Goal: Task Accomplishment & Management: Use online tool/utility

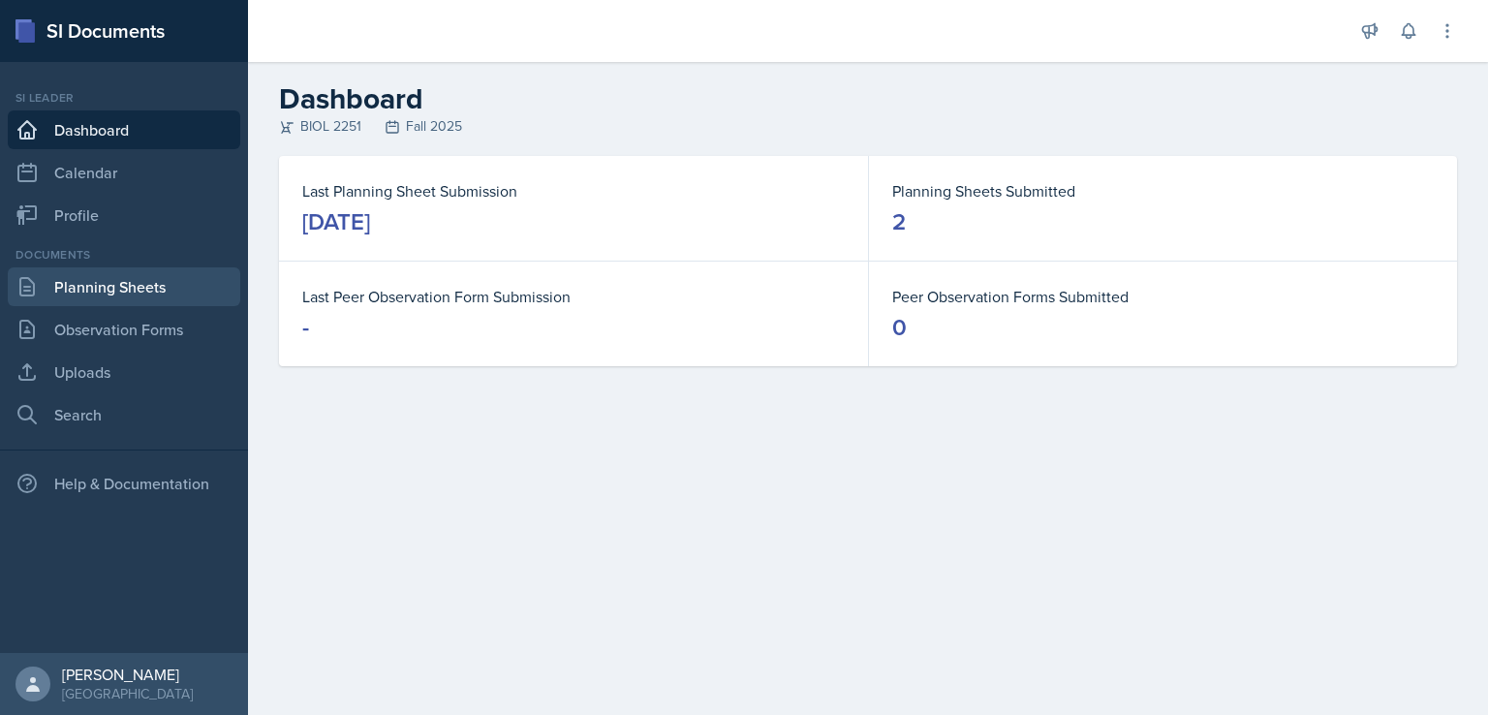
click at [186, 276] on link "Planning Sheets" at bounding box center [124, 286] width 233 height 39
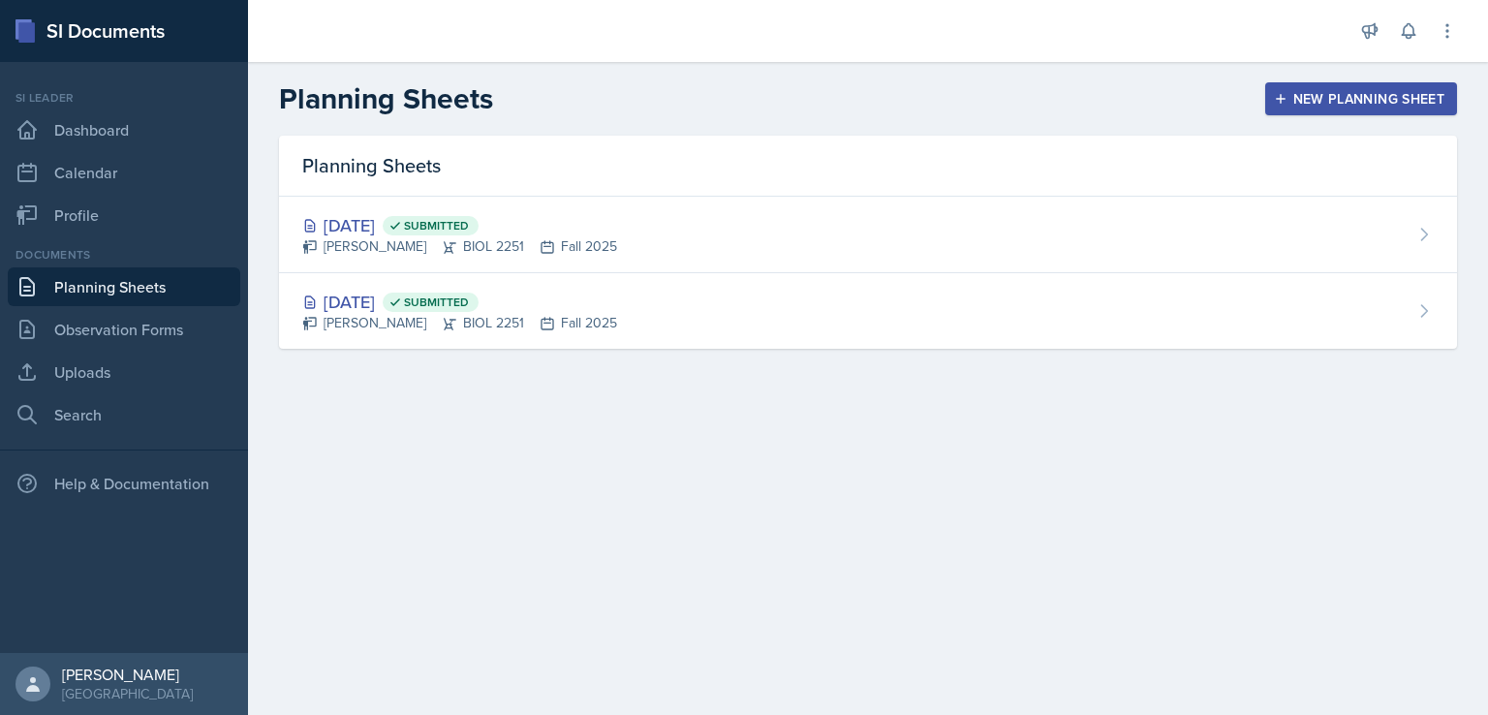
click at [1329, 100] on div "New Planning Sheet" at bounding box center [1361, 99] width 167 height 16
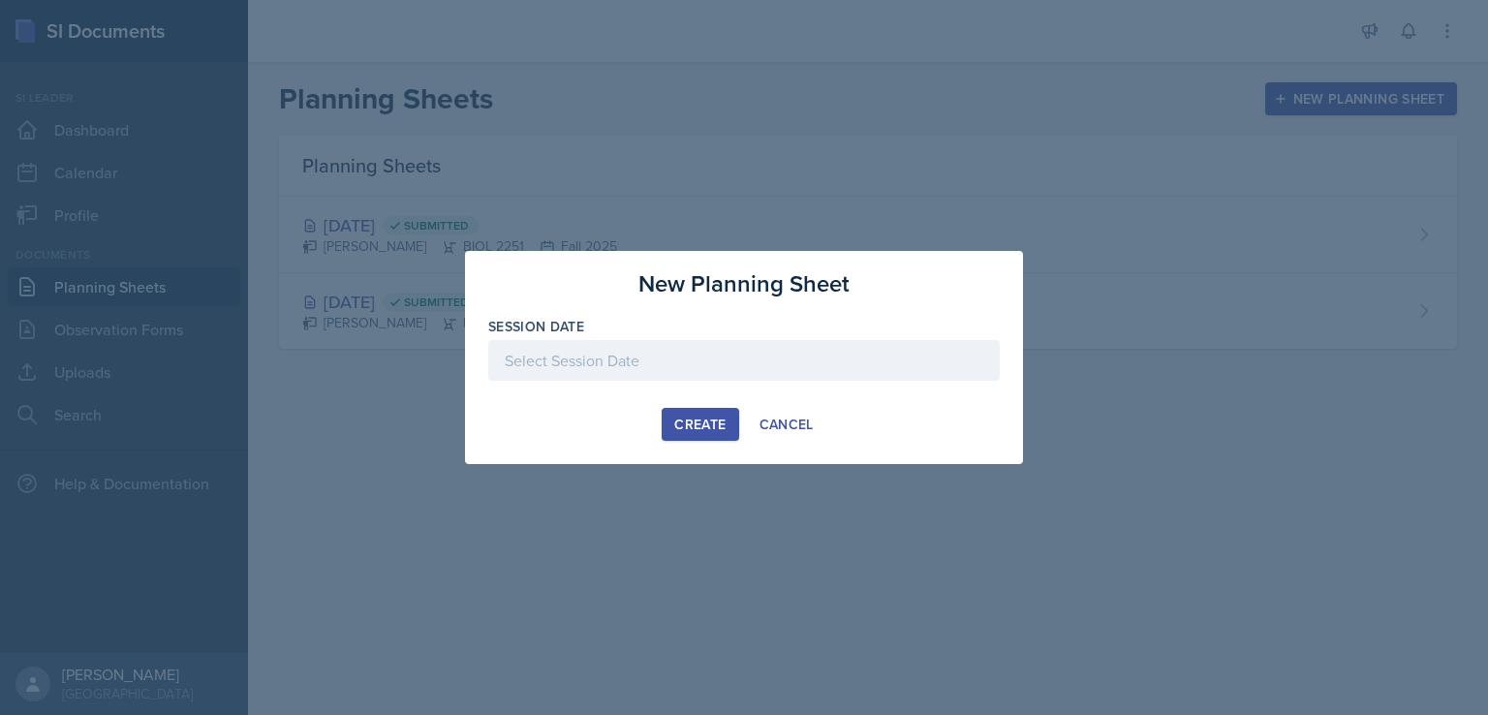
click at [704, 420] on div "Create" at bounding box center [699, 425] width 51 height 16
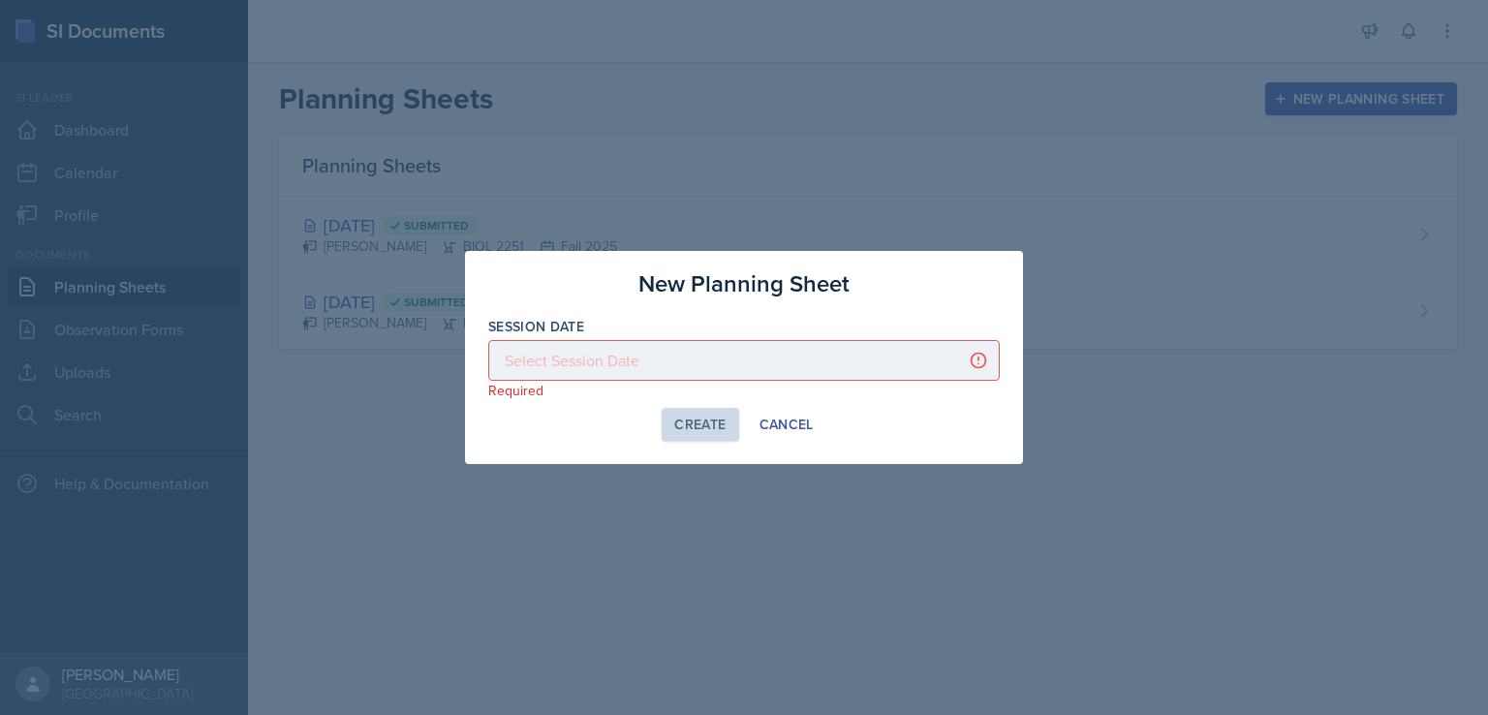
click at [739, 373] on div at bounding box center [744, 360] width 512 height 41
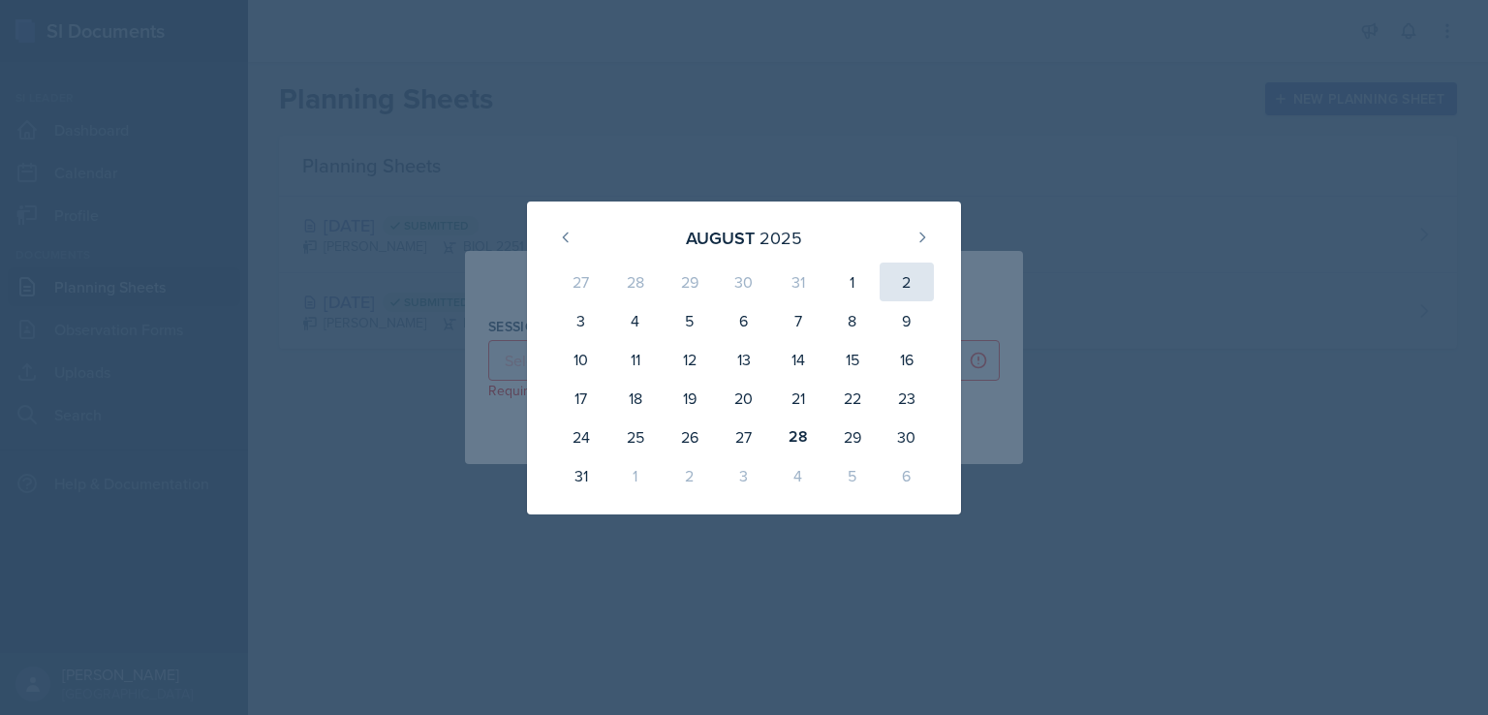
click at [907, 280] on div "2" at bounding box center [907, 282] width 54 height 39
type input "[DATE]"
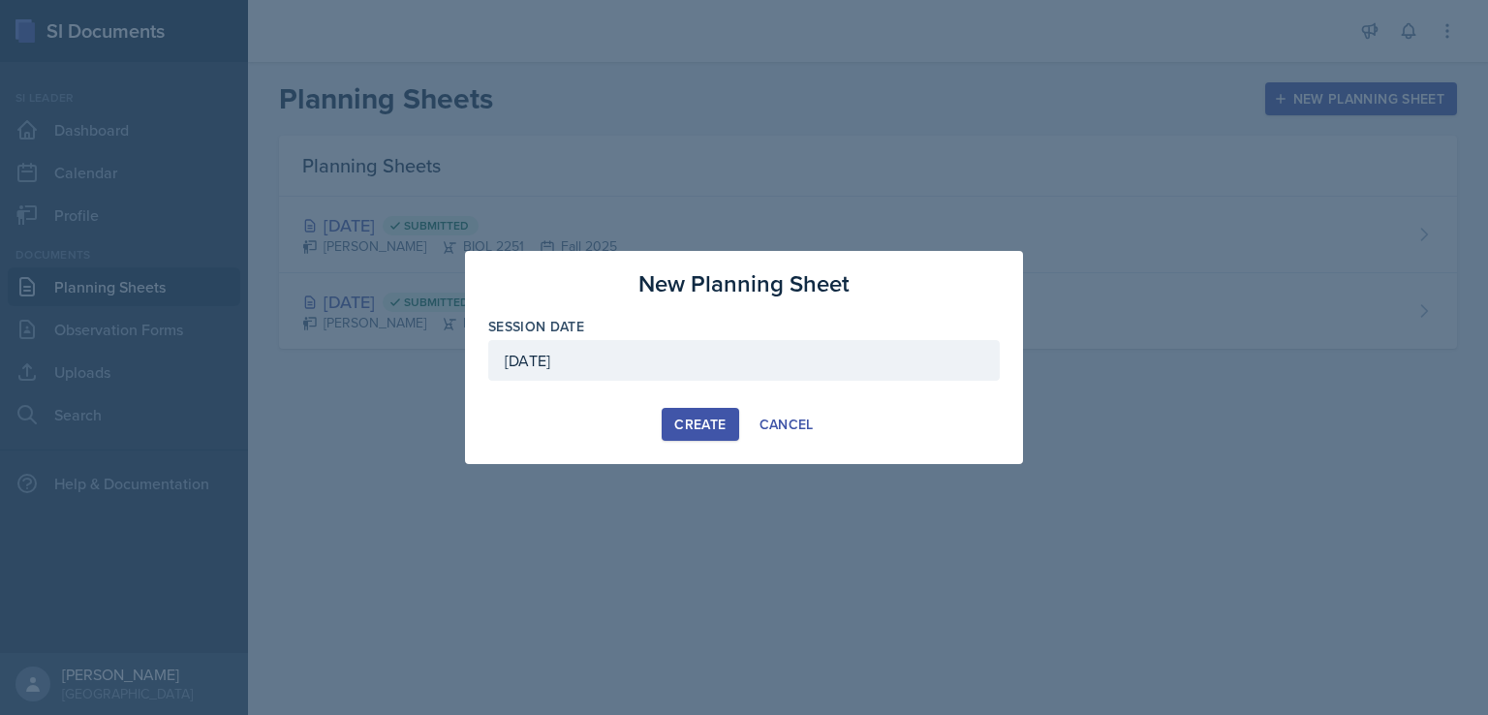
click at [701, 426] on div "Create" at bounding box center [699, 425] width 51 height 16
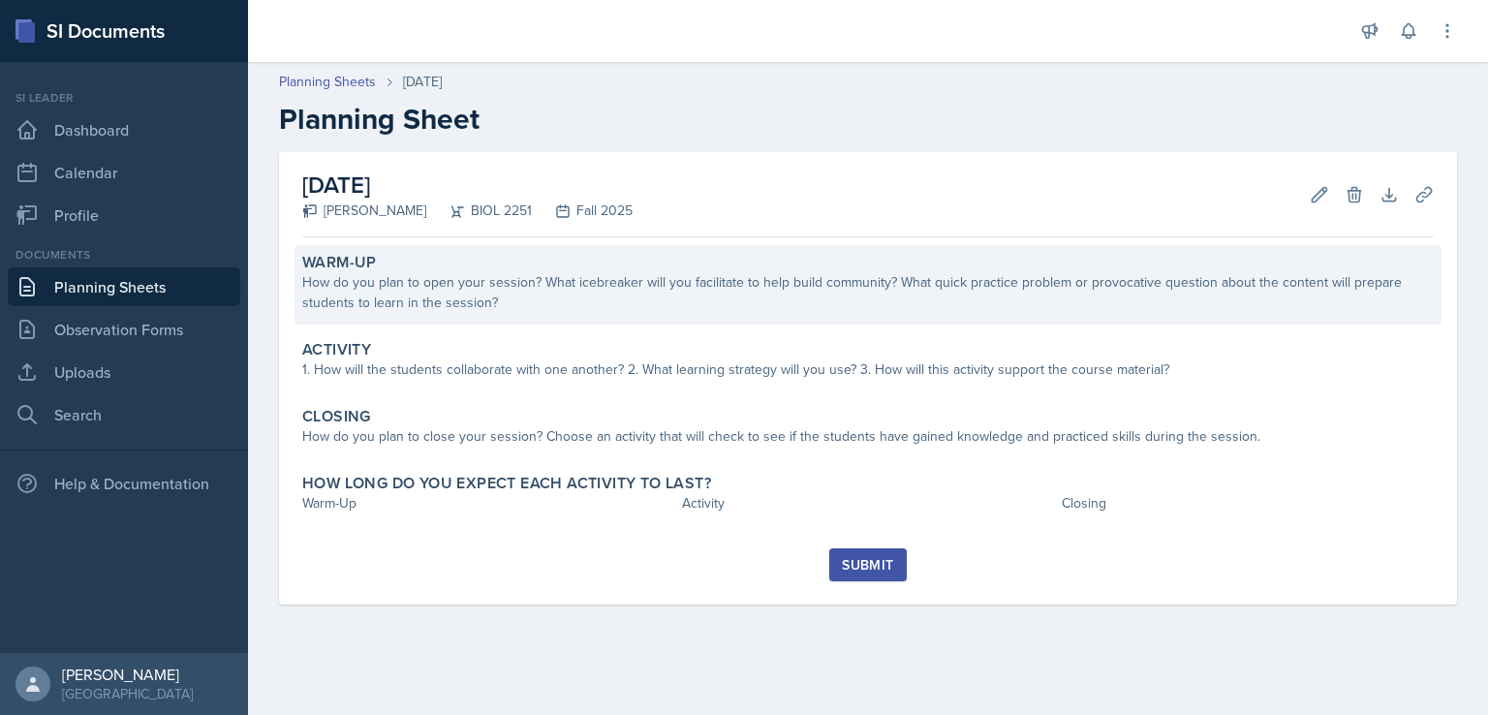
click at [747, 311] on div "How do you plan to open your session? What icebreaker will you facilitate to he…" at bounding box center [868, 292] width 1132 height 41
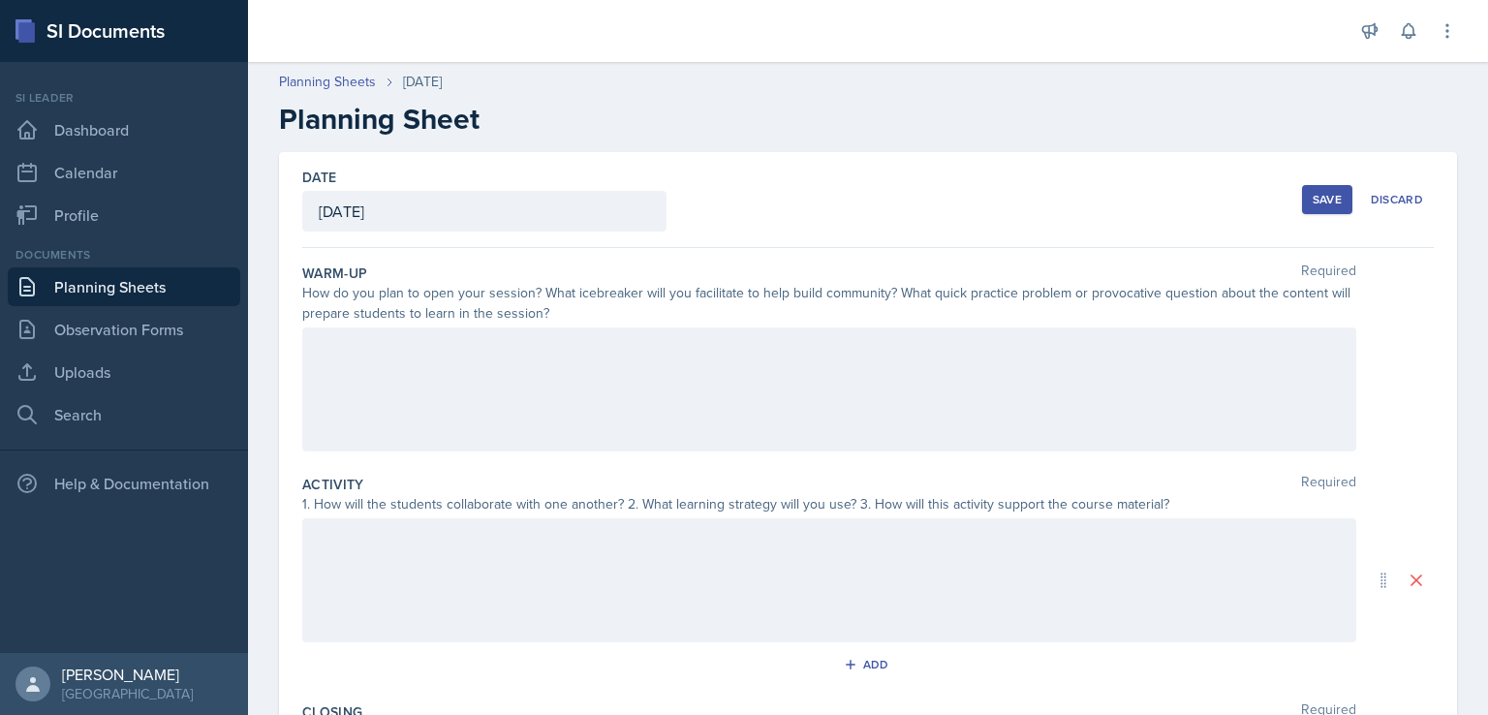
click at [748, 362] on div at bounding box center [829, 389] width 1054 height 124
click at [835, 393] on p "Duration:" at bounding box center [829, 404] width 1021 height 23
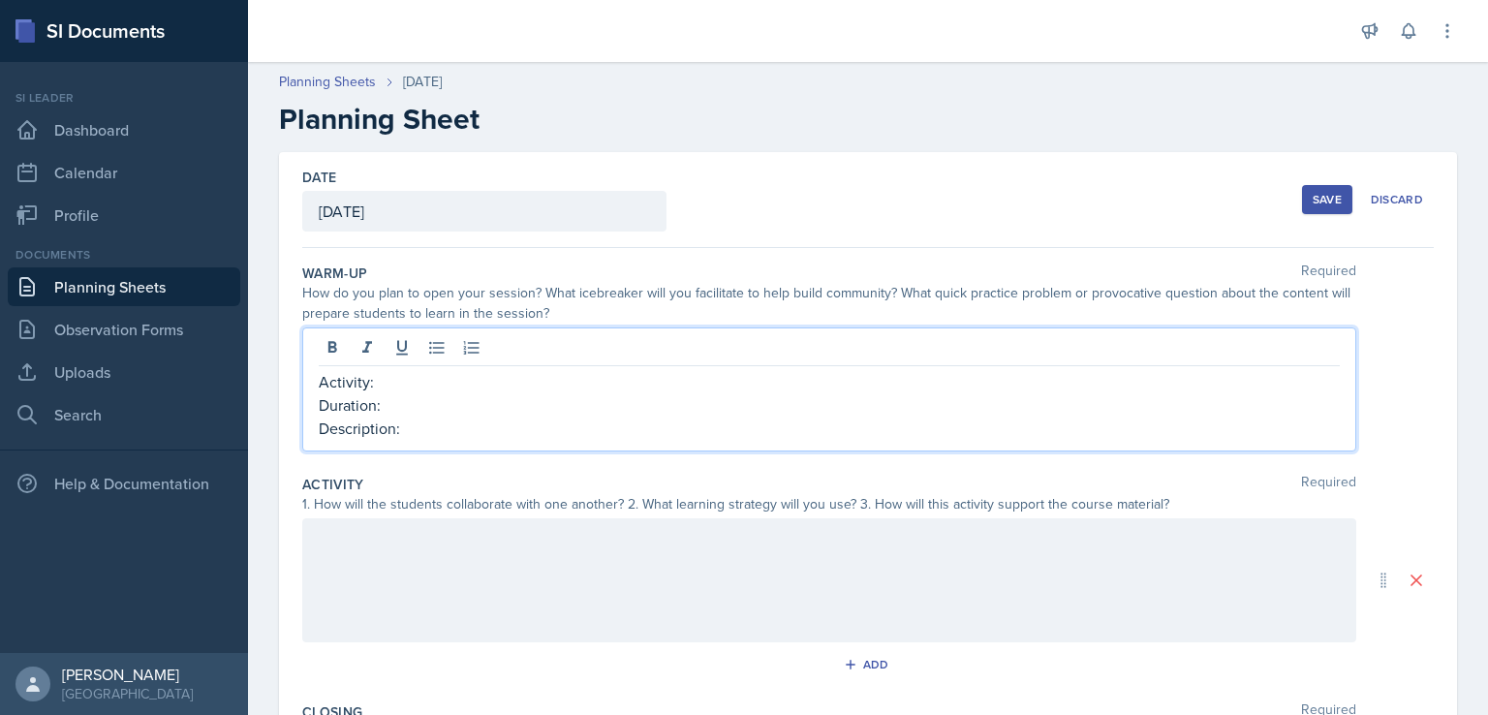
click at [837, 361] on div at bounding box center [829, 350] width 1021 height 32
click at [731, 372] on p "Activity:" at bounding box center [829, 381] width 1021 height 23
click at [743, 406] on p "Duration:" at bounding box center [829, 404] width 1021 height 23
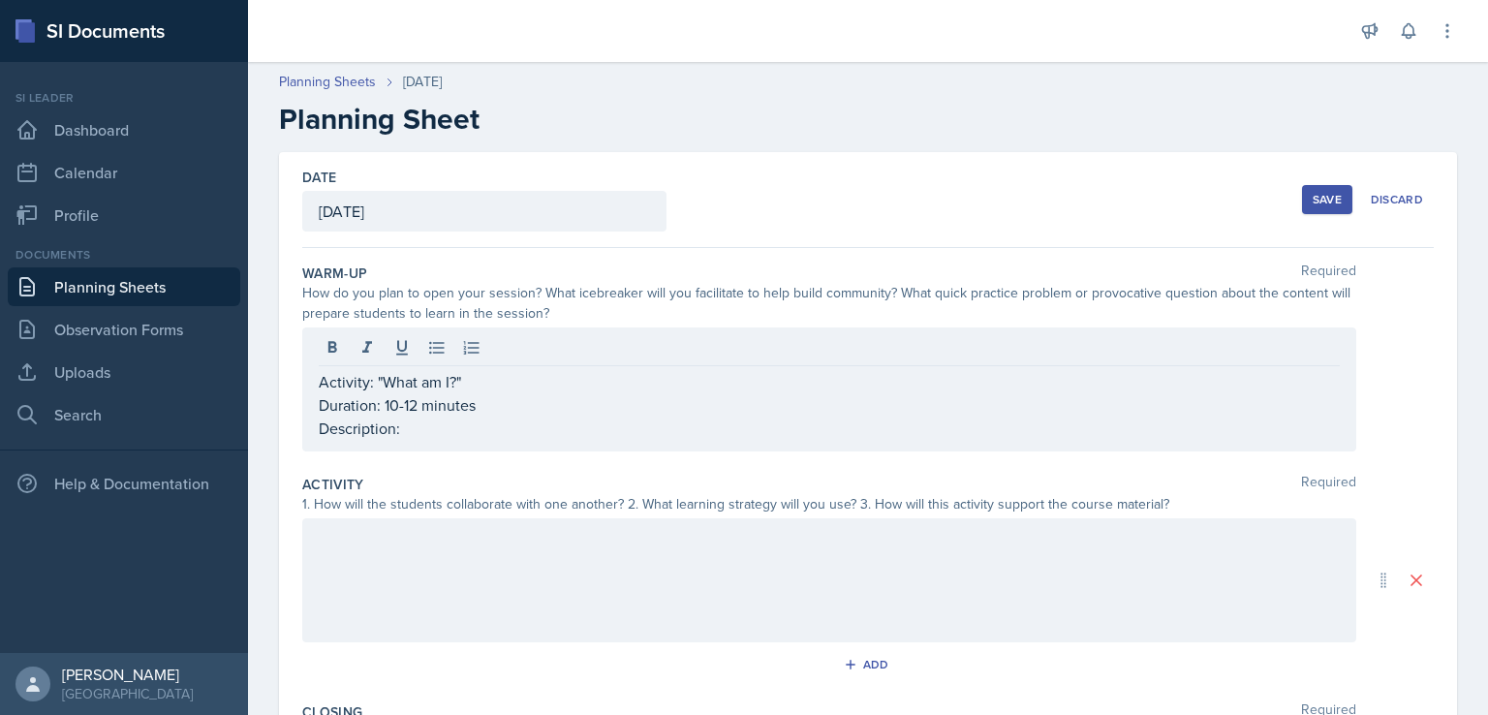
click at [744, 447] on div "Activity: "What am I?" Duration: 10-12 minutes Description:" at bounding box center [829, 389] width 1054 height 124
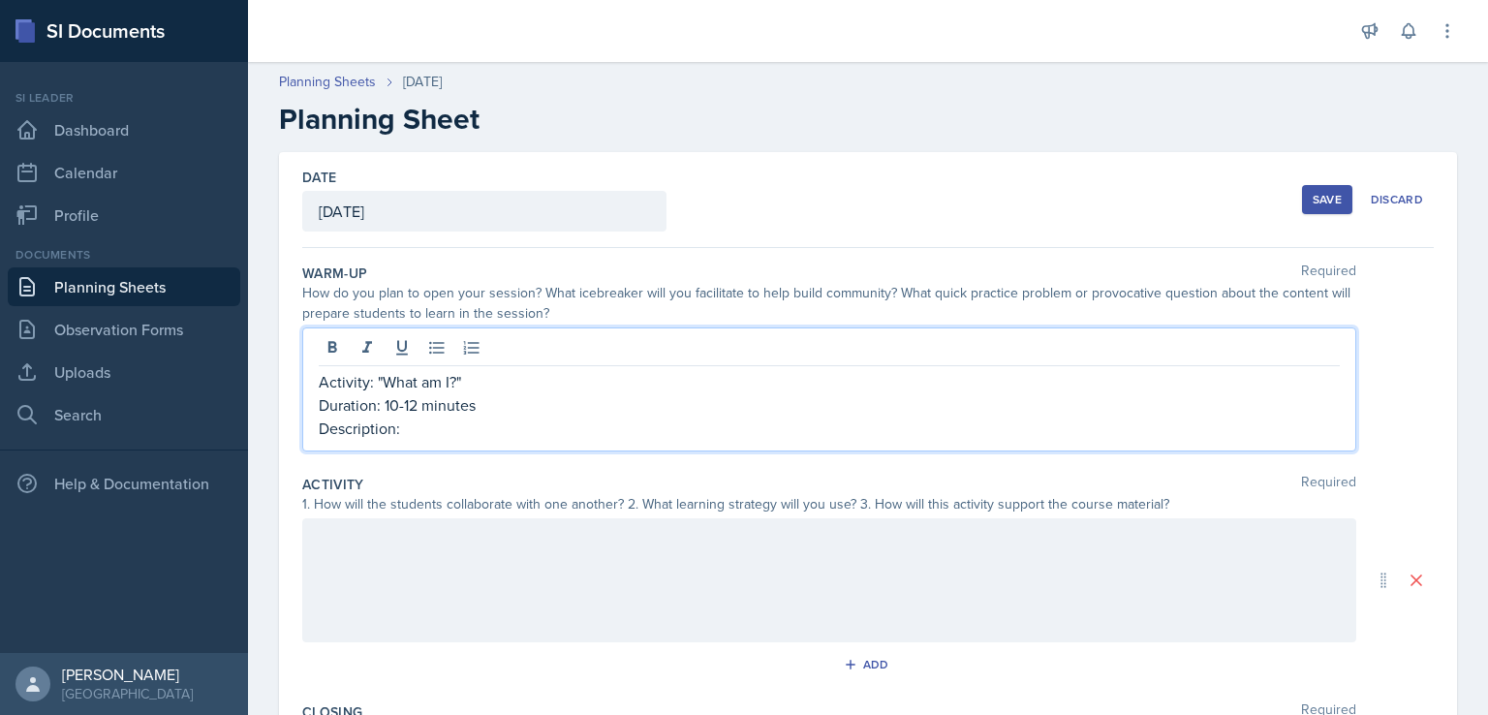
click at [747, 451] on div "Activity: "What am I?" Duration: 10-12 minutes Description:" at bounding box center [829, 389] width 1054 height 124
click at [754, 454] on div "Warm-Up Required How do you plan to open your session? What icebreaker will you…" at bounding box center [868, 361] width 1132 height 211
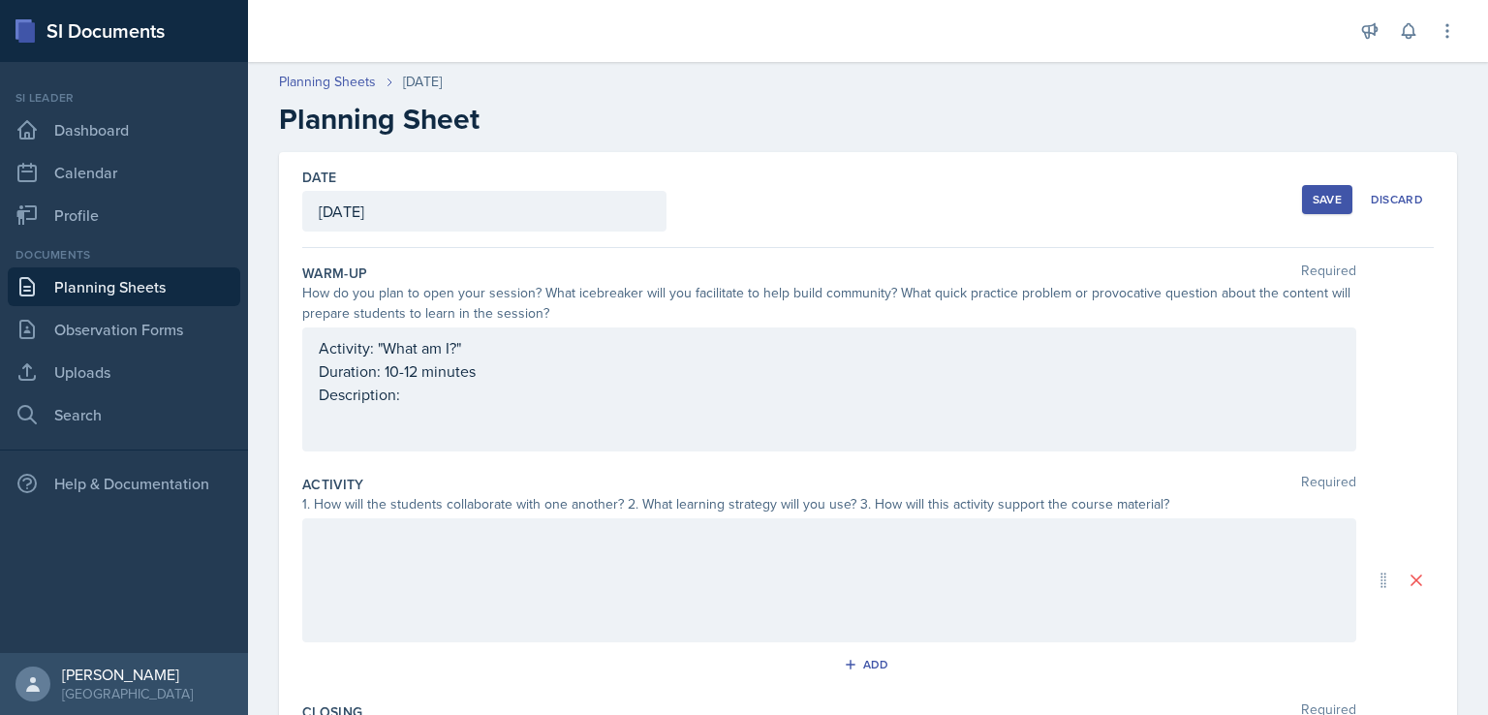
click at [725, 420] on div "Activity: "What am I?" Duration: 10-12 minutes Description:" at bounding box center [829, 389] width 1054 height 124
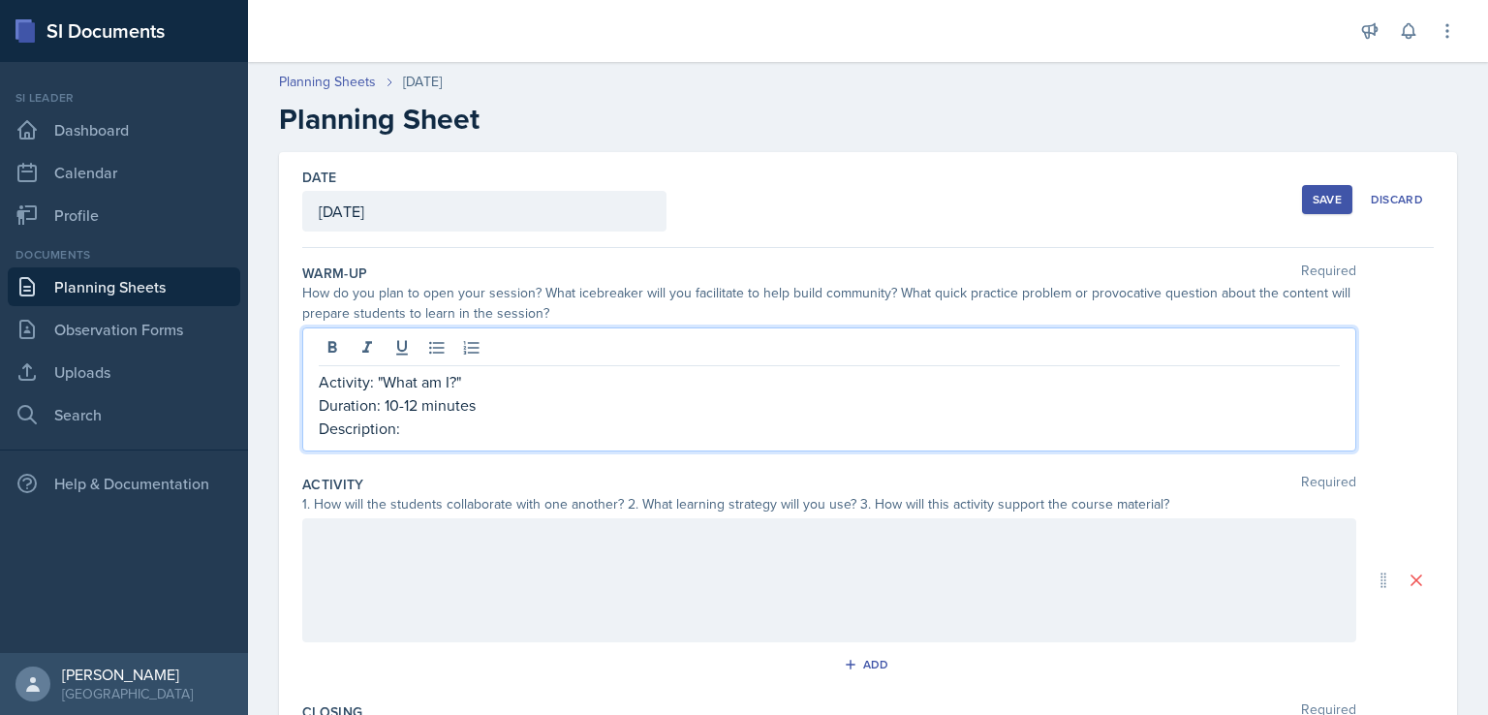
click at [724, 438] on p "Description:" at bounding box center [829, 428] width 1021 height 23
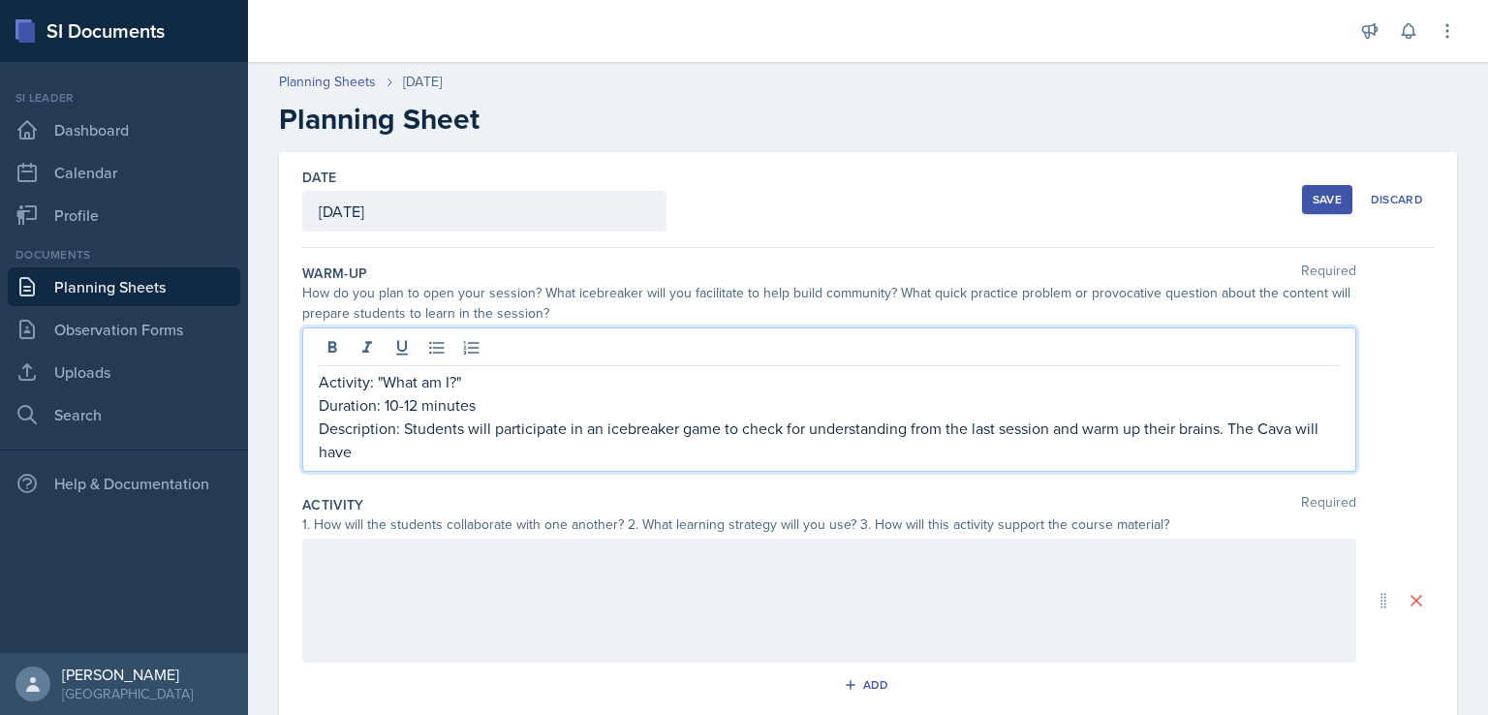
click at [1283, 428] on p "Description: Students will participate in an icebreaker game to check for under…" at bounding box center [829, 440] width 1021 height 47
click at [788, 452] on p "Description: Students will participate in an icebreaker game to check for under…" at bounding box center [829, 440] width 1021 height 47
click at [721, 447] on p "Description: Students will participate in an icebreaker game to check for under…" at bounding box center [829, 440] width 1021 height 47
click at [715, 452] on p "Description: Students will participate in an icebreaker game to check for under…" at bounding box center [829, 440] width 1021 height 47
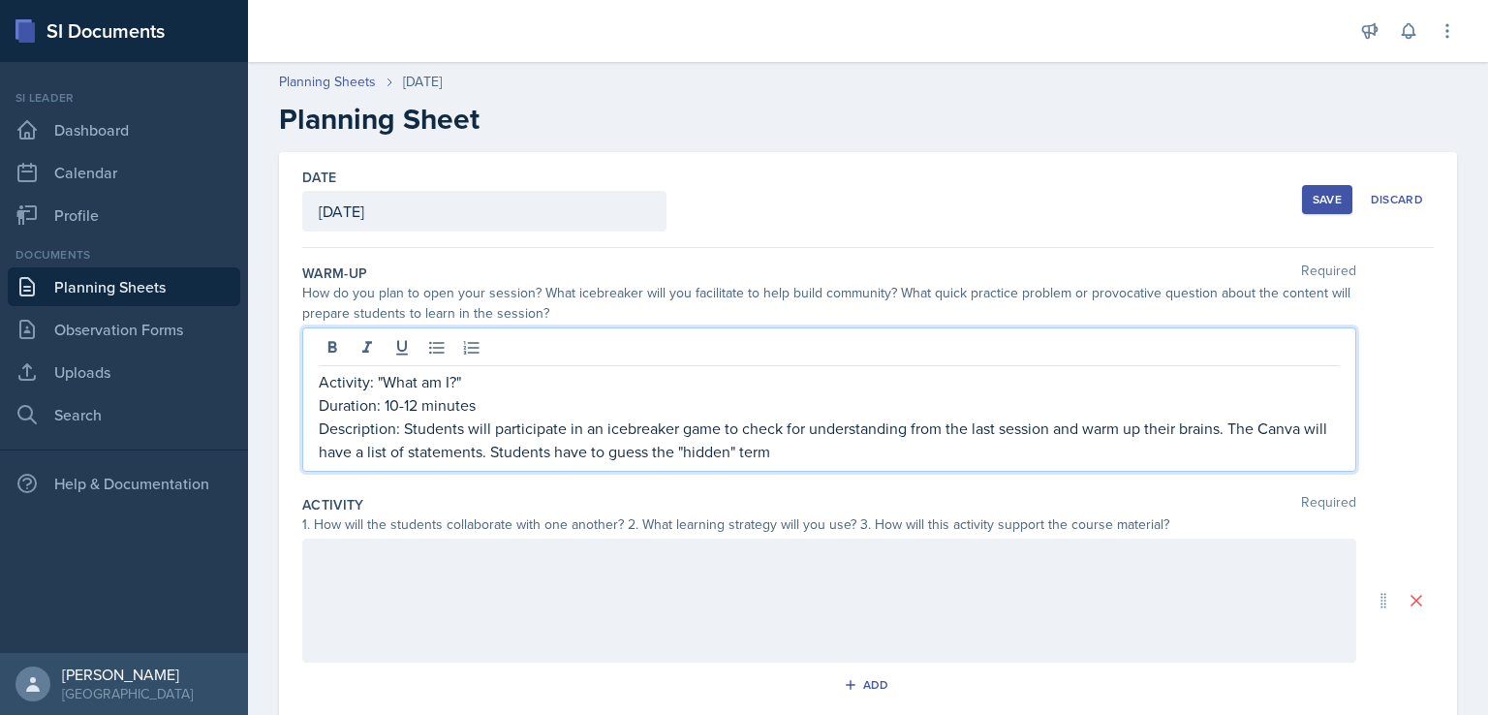
click at [815, 440] on p "Description: Students will participate in an icebreaker game to check for under…" at bounding box center [829, 440] width 1021 height 47
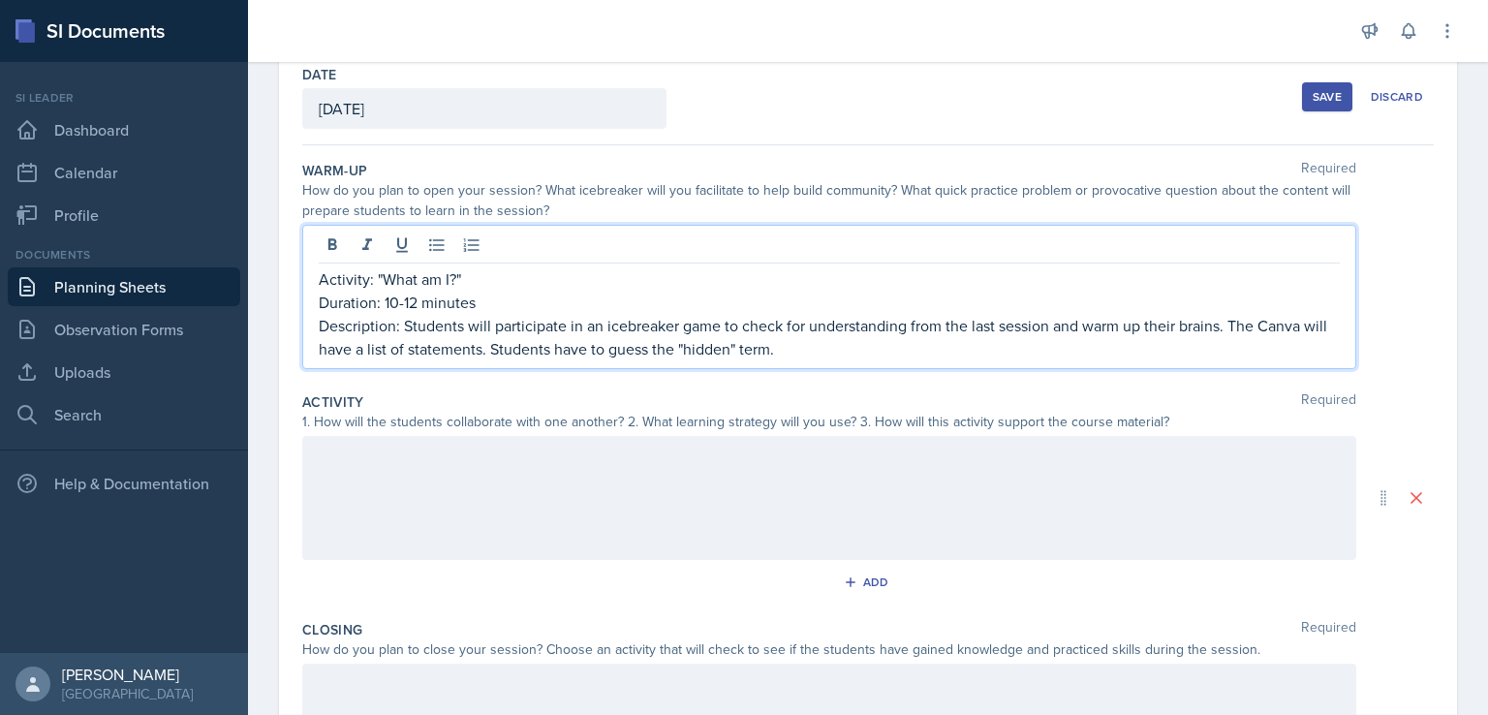
scroll to position [194, 0]
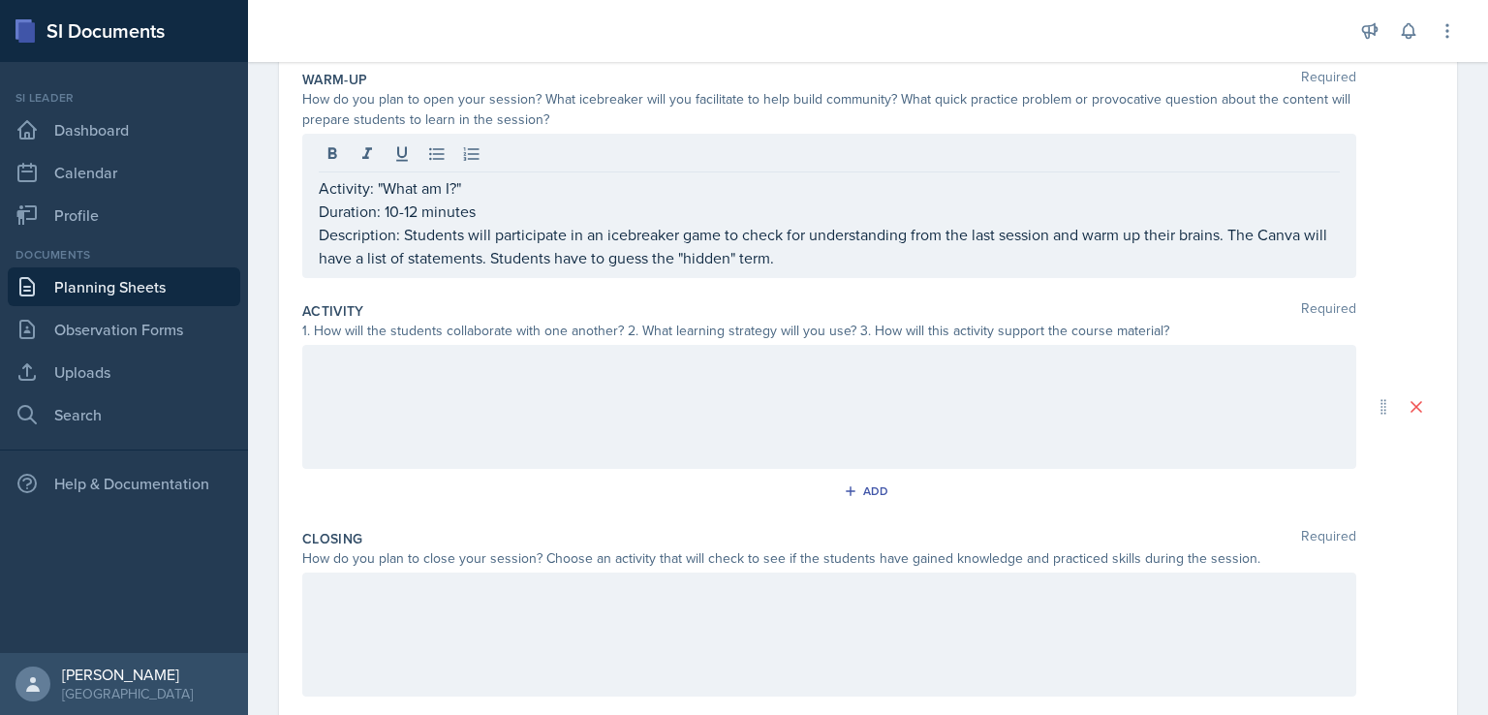
click at [815, 426] on div at bounding box center [829, 407] width 1054 height 124
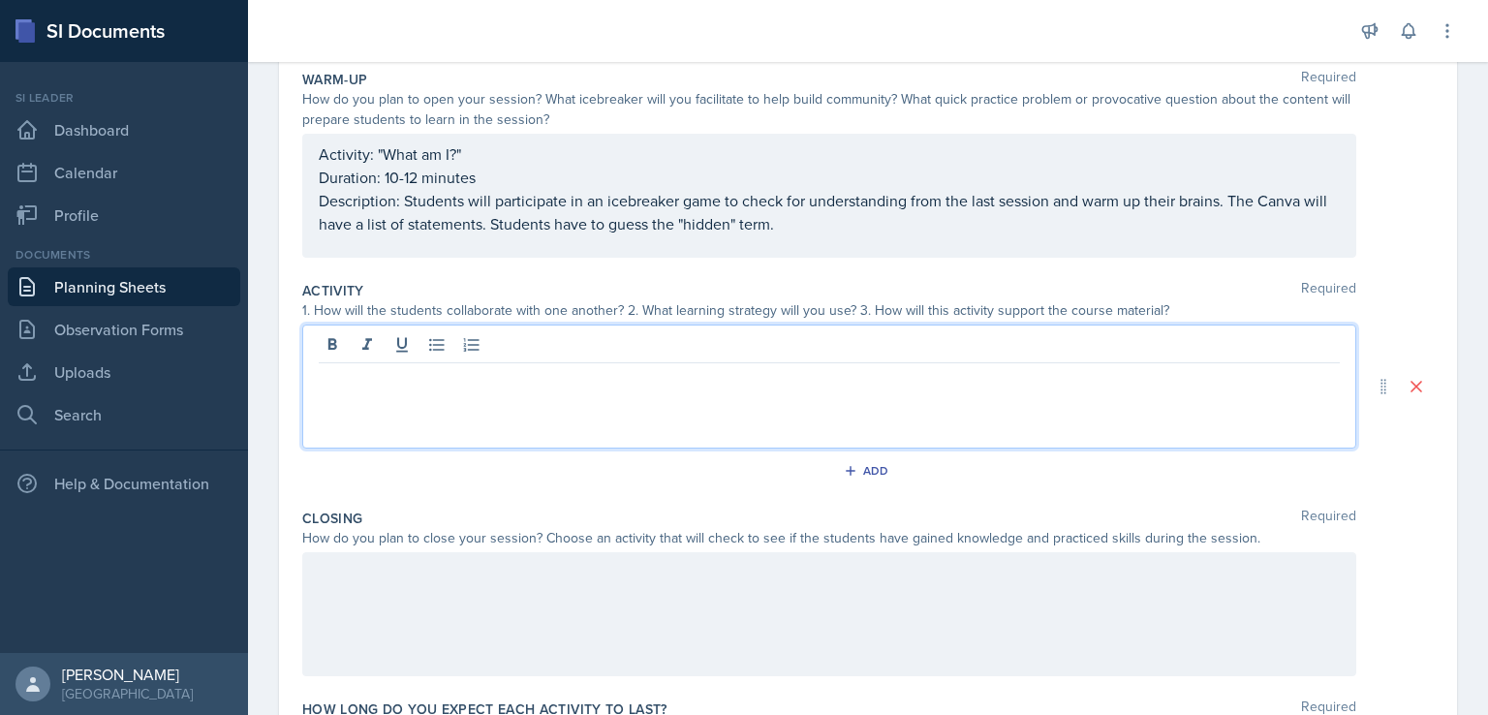
scroll to position [228, 0]
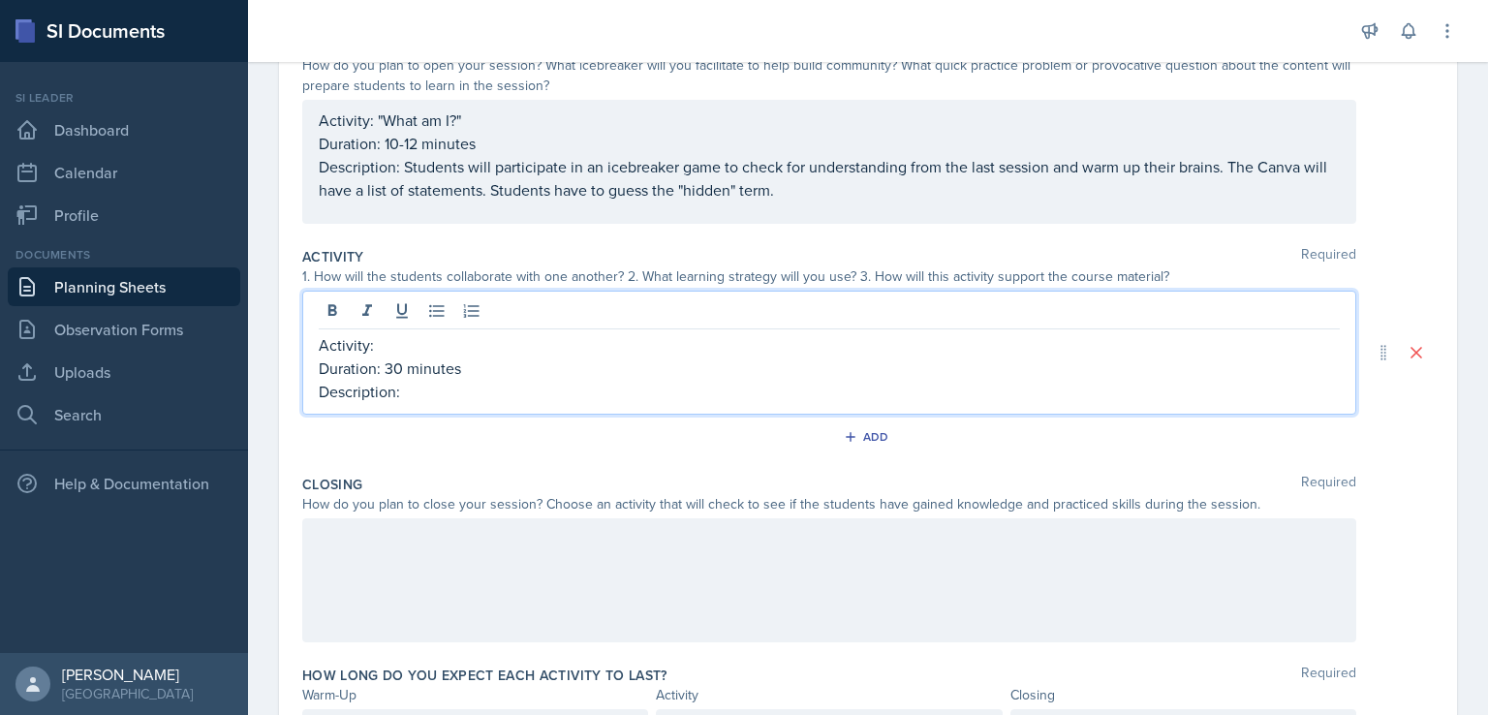
click at [839, 540] on div at bounding box center [829, 580] width 1054 height 124
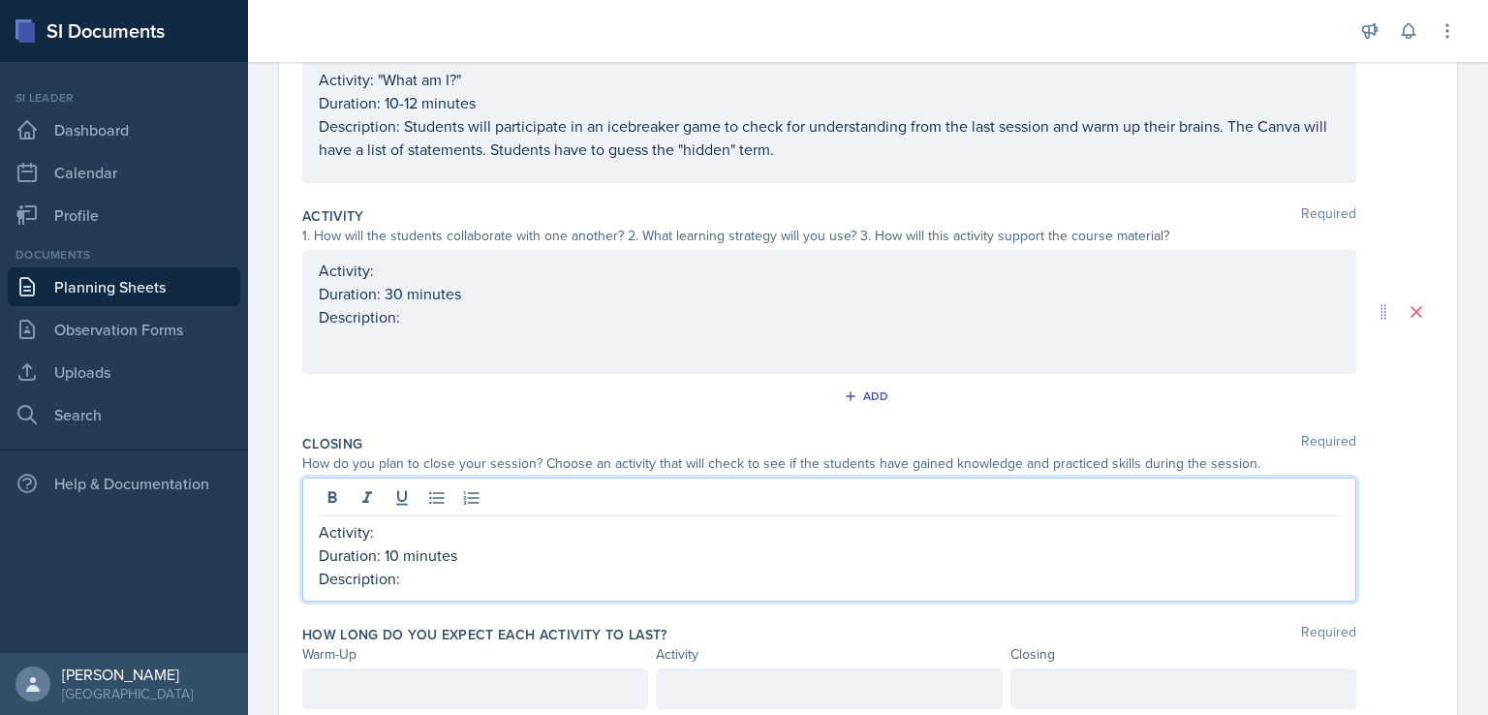
scroll to position [339, 0]
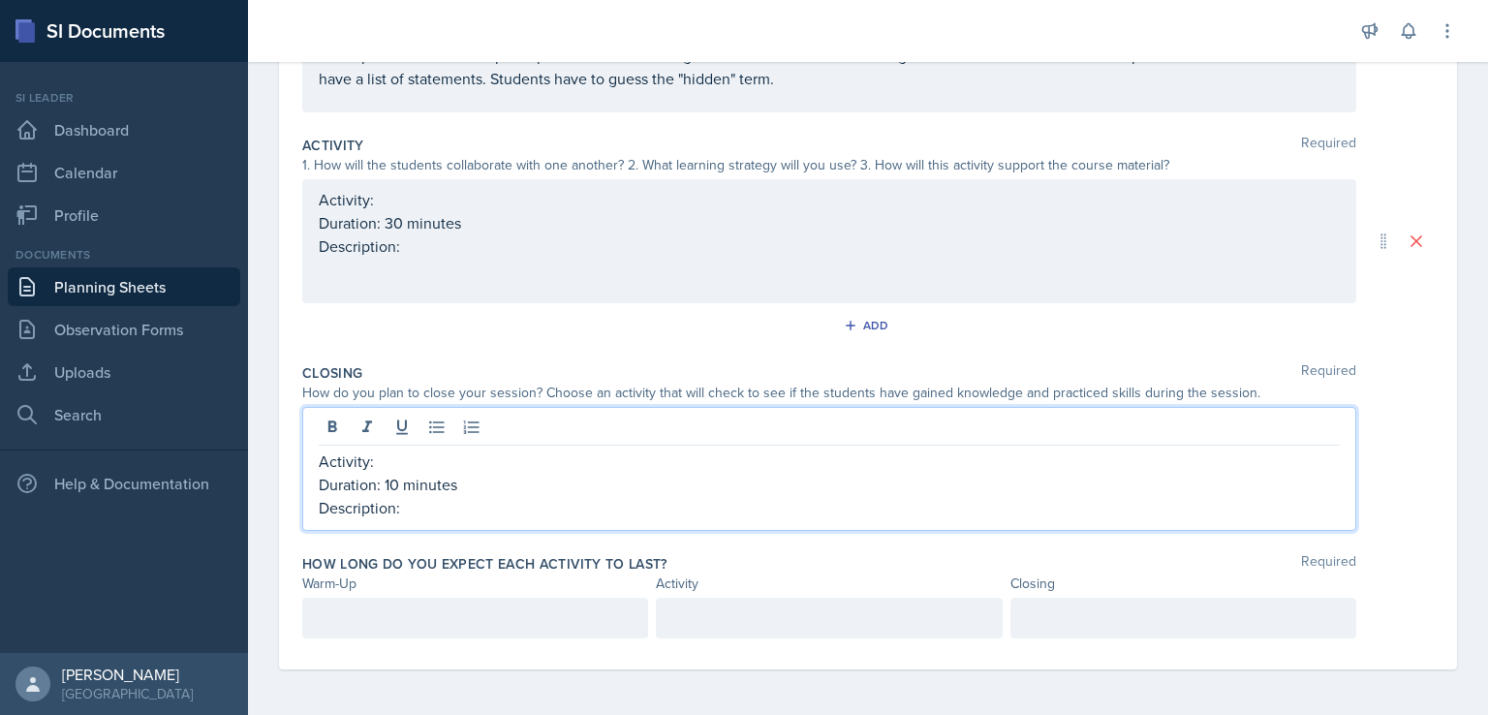
click at [456, 620] on p at bounding box center [475, 618] width 313 height 23
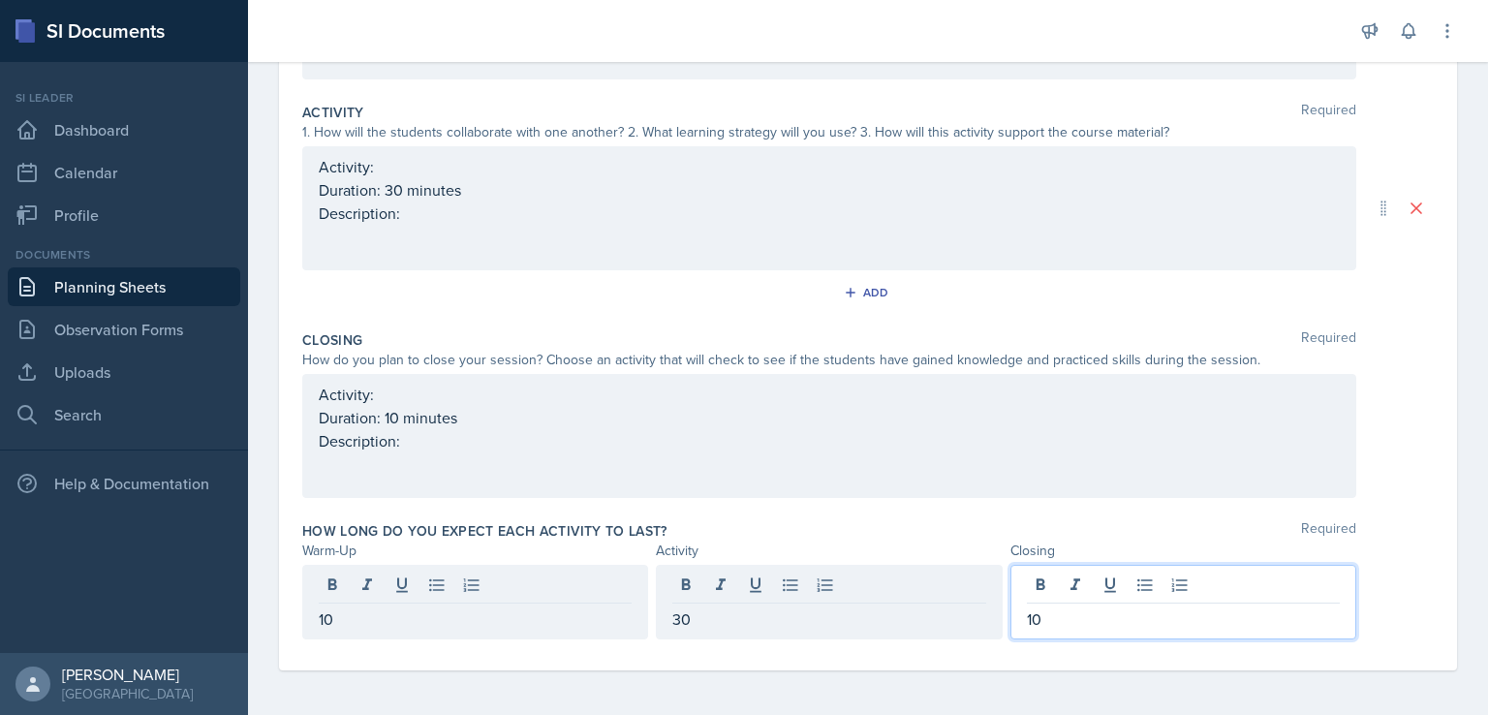
click at [953, 334] on div "Closing Required" at bounding box center [868, 339] width 1132 height 19
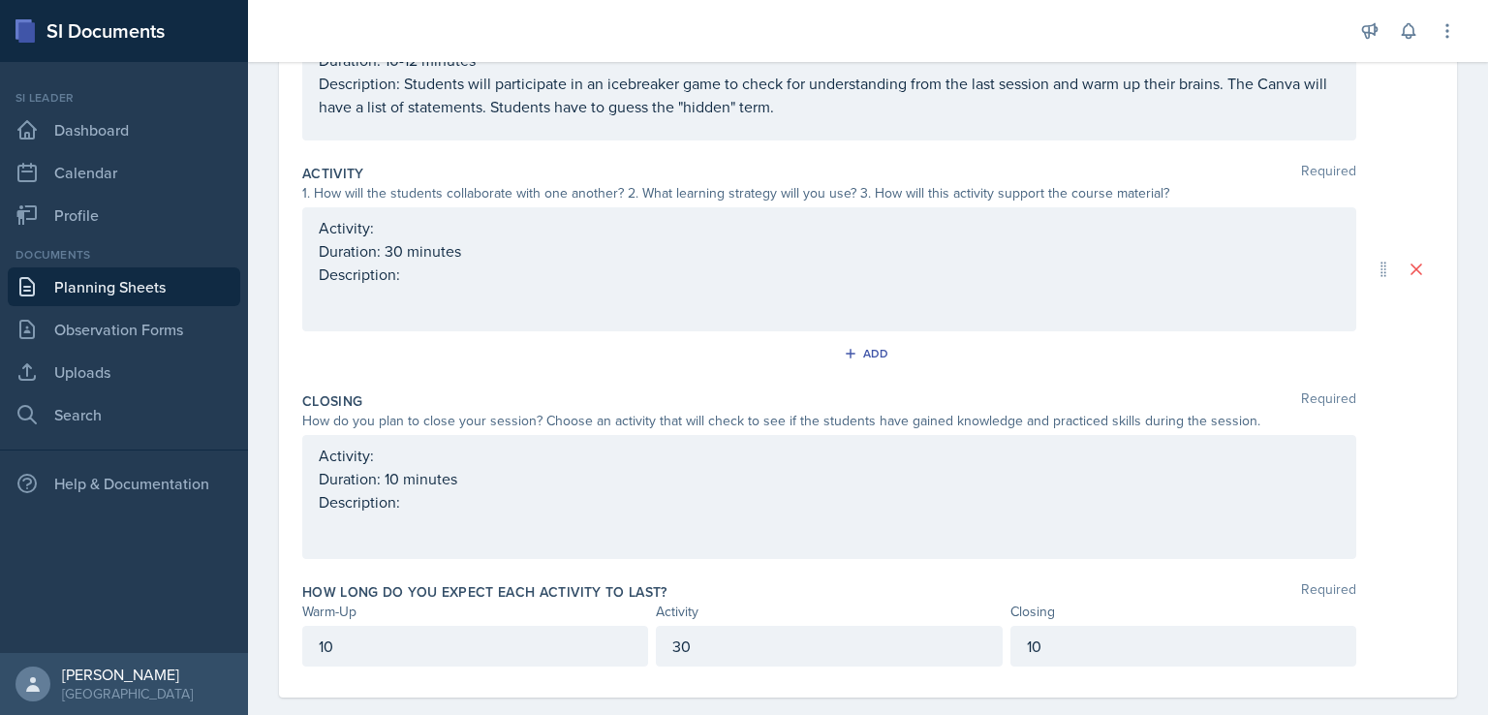
scroll to position [306, 0]
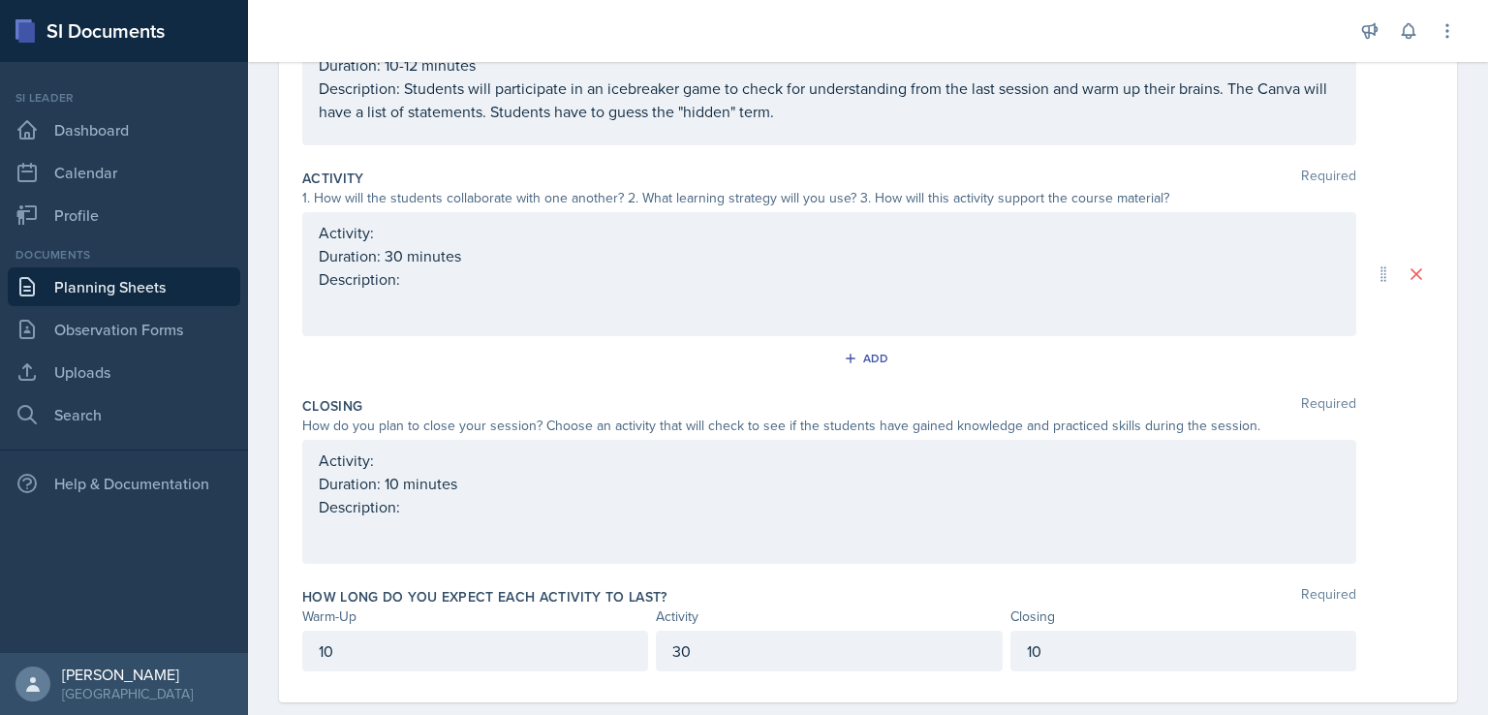
click at [941, 237] on p "Activity:" at bounding box center [829, 232] width 1021 height 23
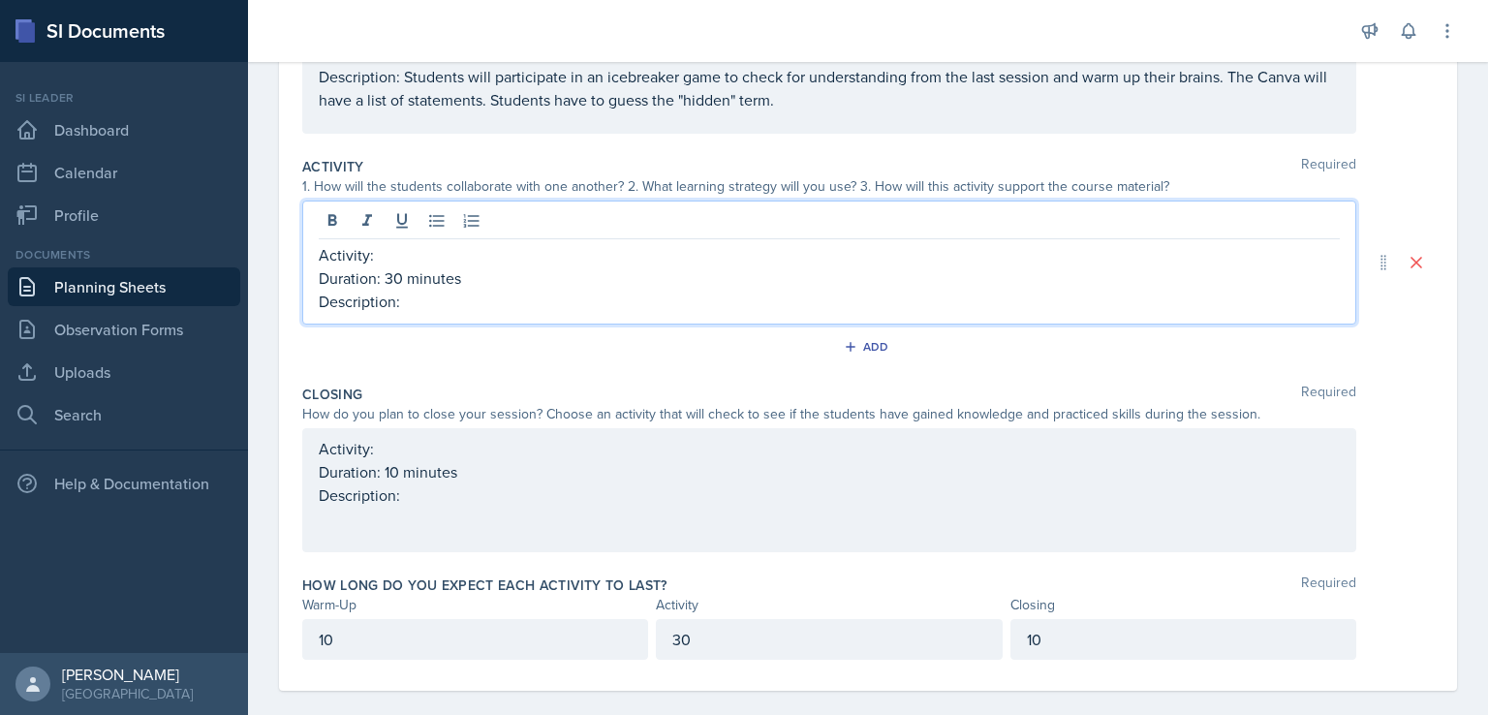
scroll to position [339, 0]
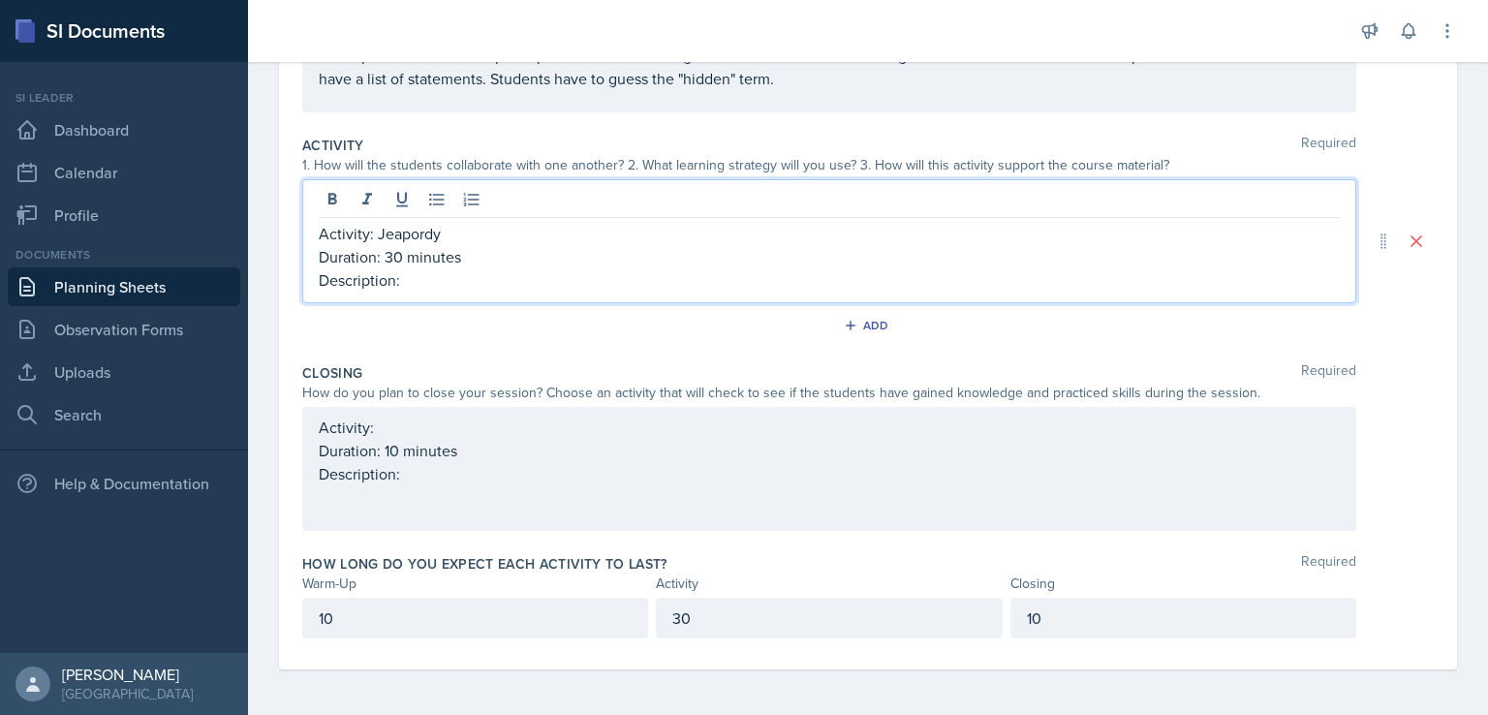
click at [410, 231] on p "Activity: Jeapordy" at bounding box center [829, 233] width 1021 height 23
drag, startPoint x: 449, startPoint y: 276, endPoint x: 433, endPoint y: 276, distance: 15.5
click at [433, 276] on p "Description:" at bounding box center [829, 279] width 1021 height 23
click at [559, 278] on p "Description: Students will be seperated into" at bounding box center [829, 279] width 1021 height 23
click at [638, 285] on p "Description: Students will be separated into" at bounding box center [829, 279] width 1021 height 23
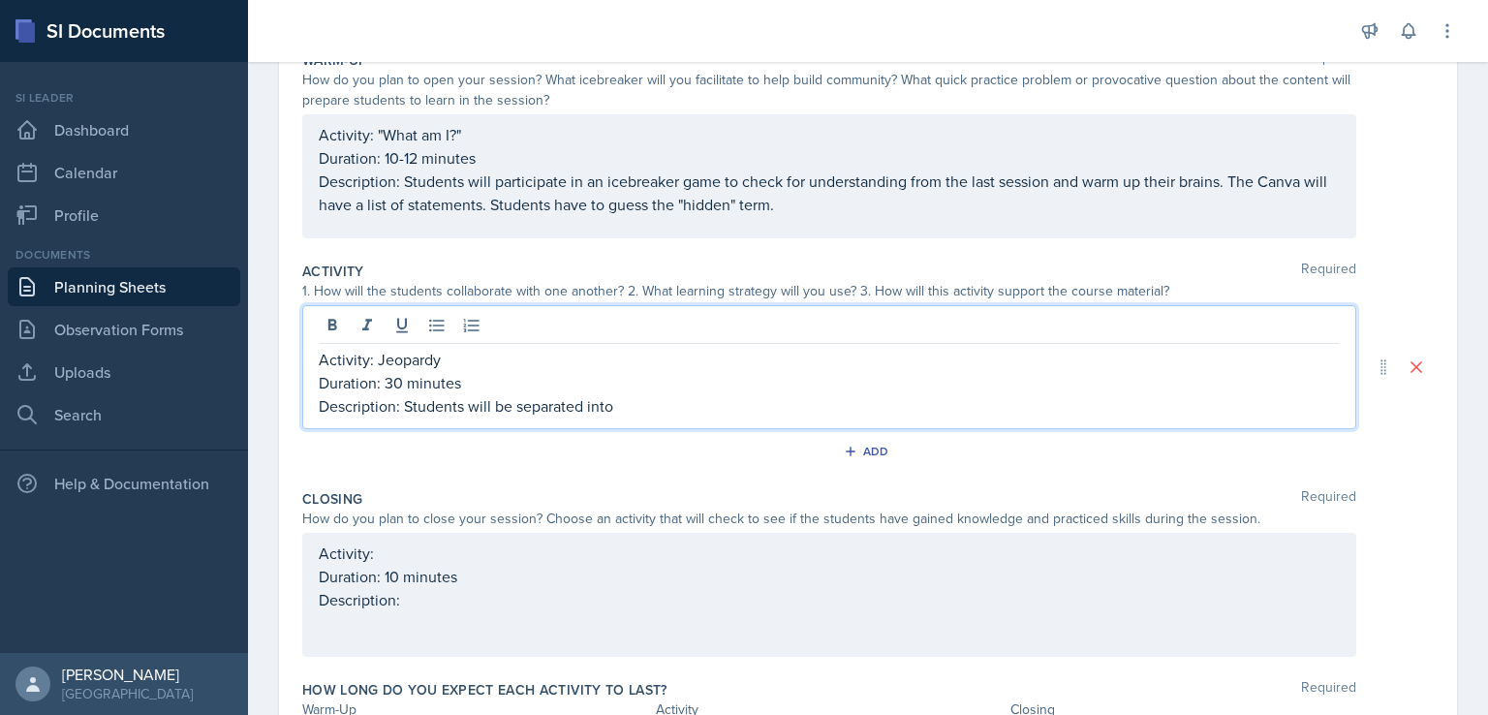
scroll to position [0, 0]
